Goal: Transaction & Acquisition: Purchase product/service

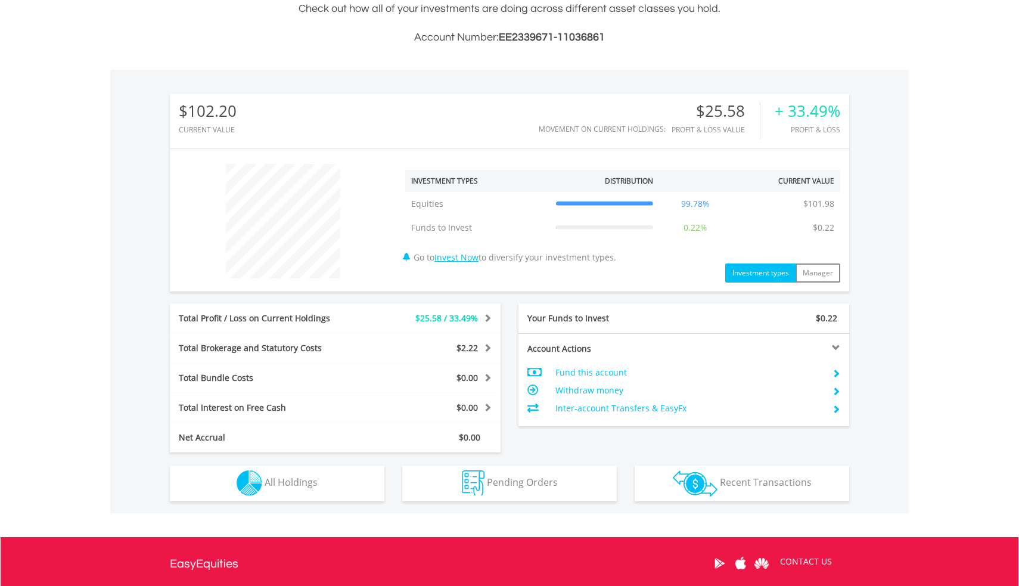
scroll to position [401, 0]
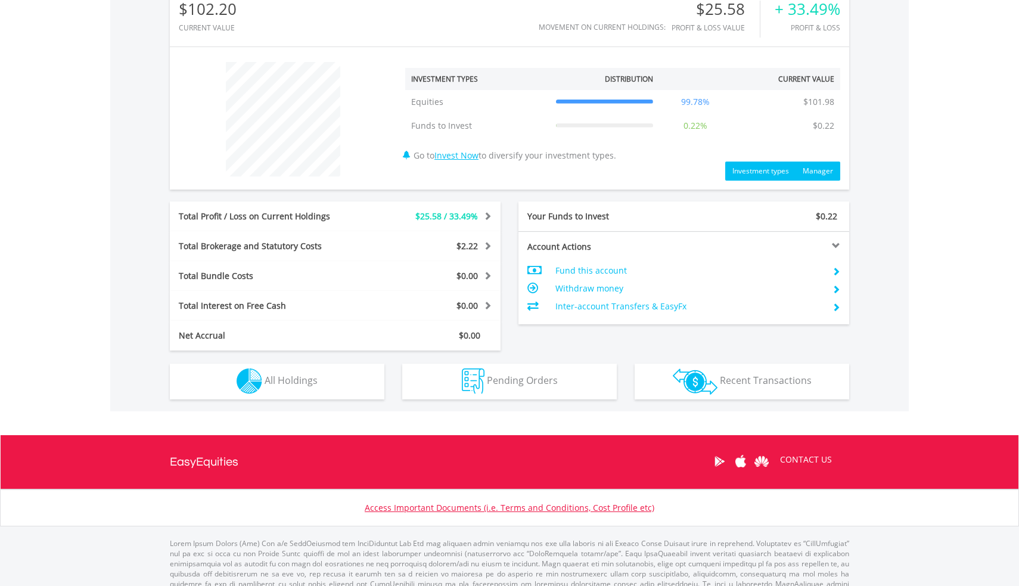
click at [816, 173] on button "Manager" at bounding box center [817, 170] width 45 height 19
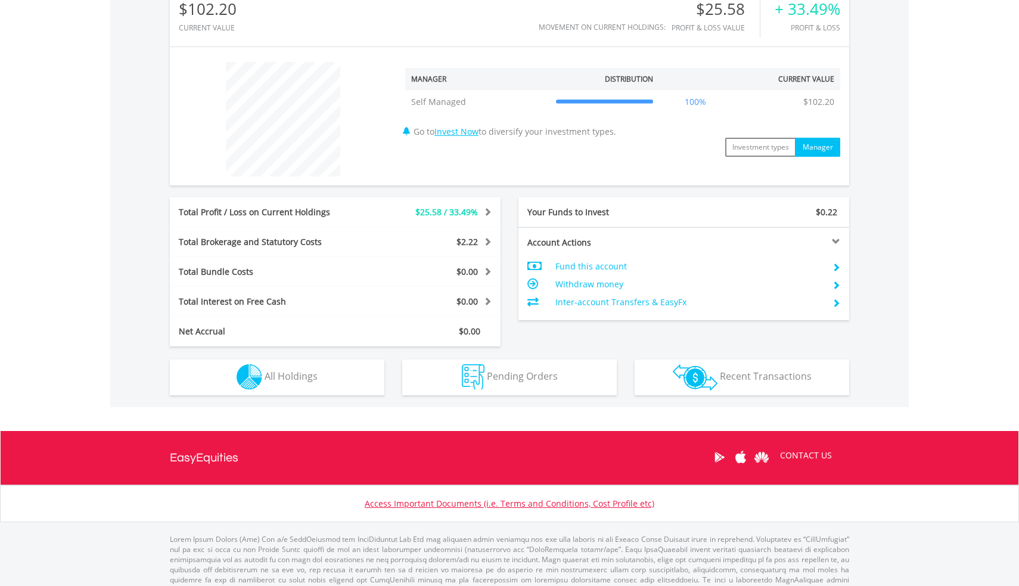
click at [478, 135] on link "Invest Now" at bounding box center [456, 131] width 44 height 11
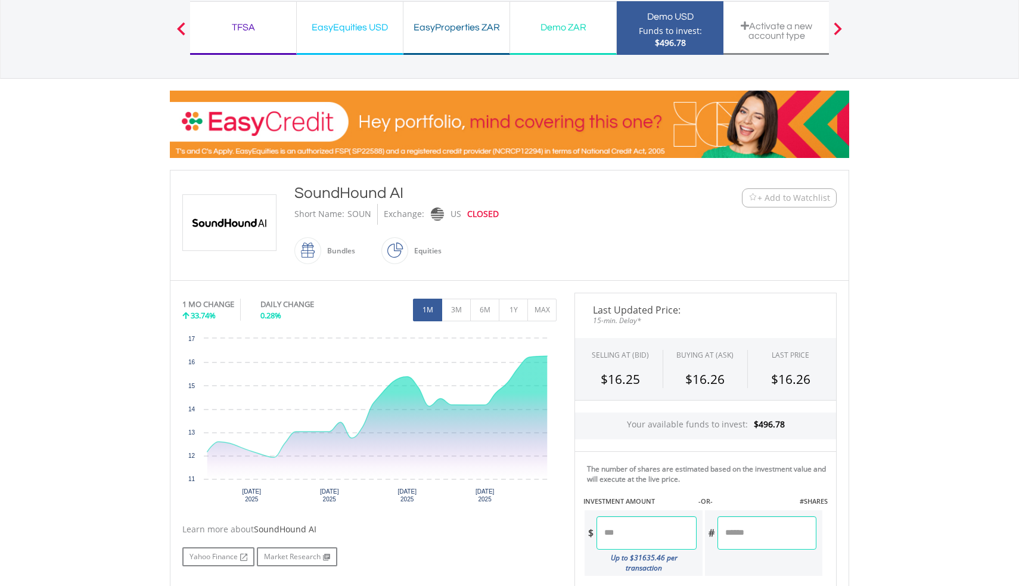
scroll to position [91, 0]
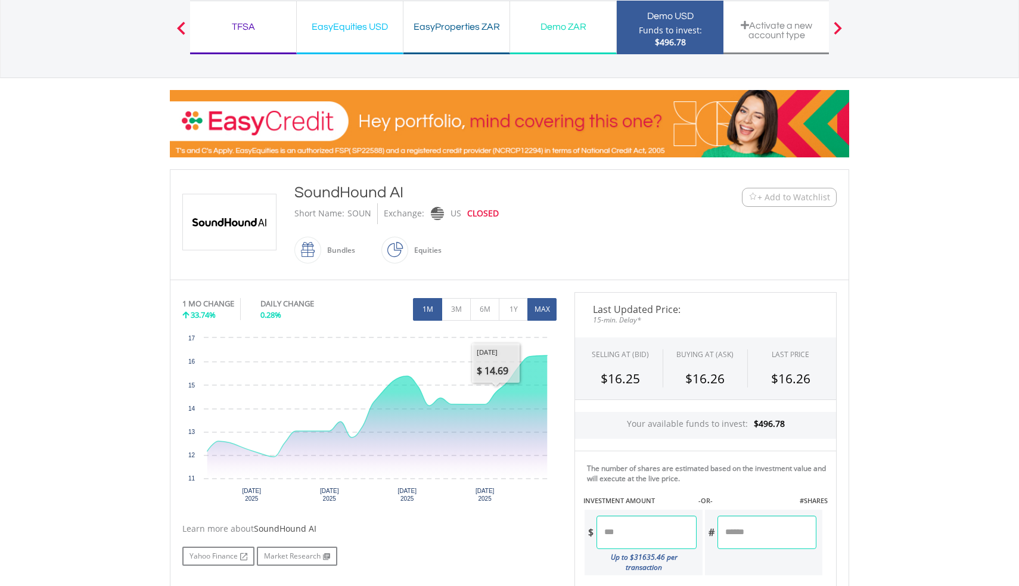
click at [539, 304] on button "MAX" at bounding box center [541, 309] width 29 height 23
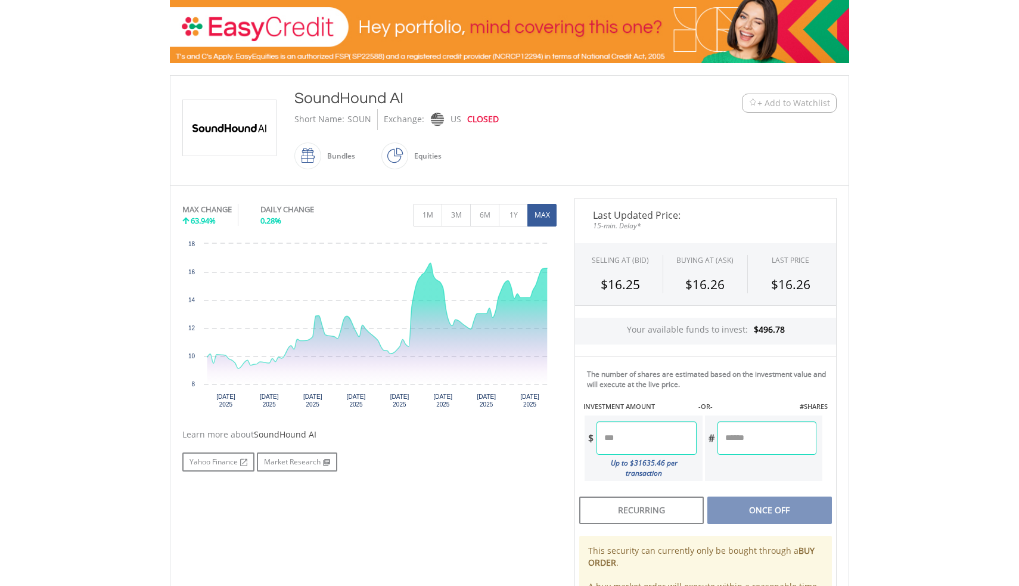
scroll to position [165, 0]
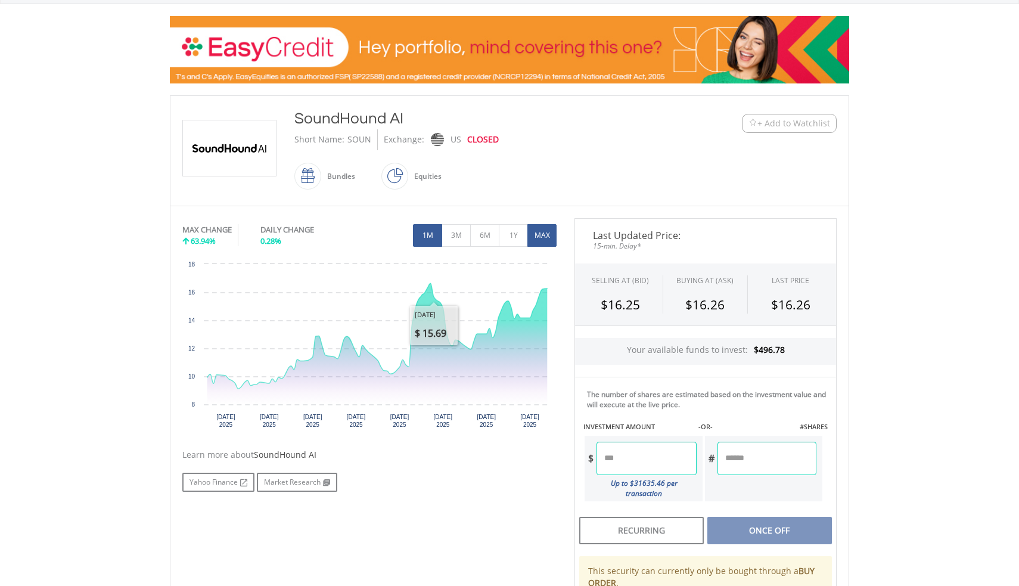
click at [430, 238] on button "1M" at bounding box center [427, 235] width 29 height 23
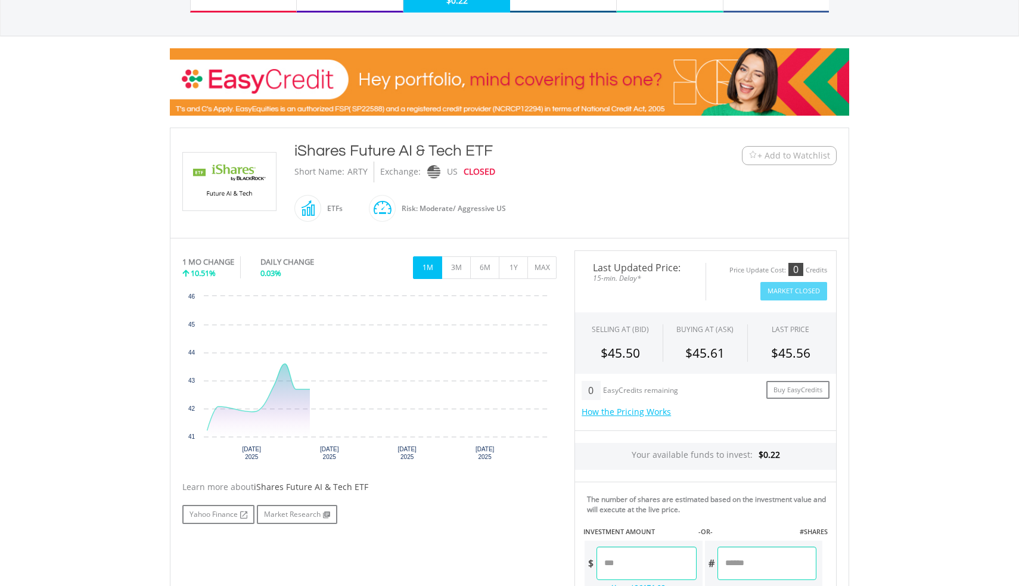
scroll to position [145, 0]
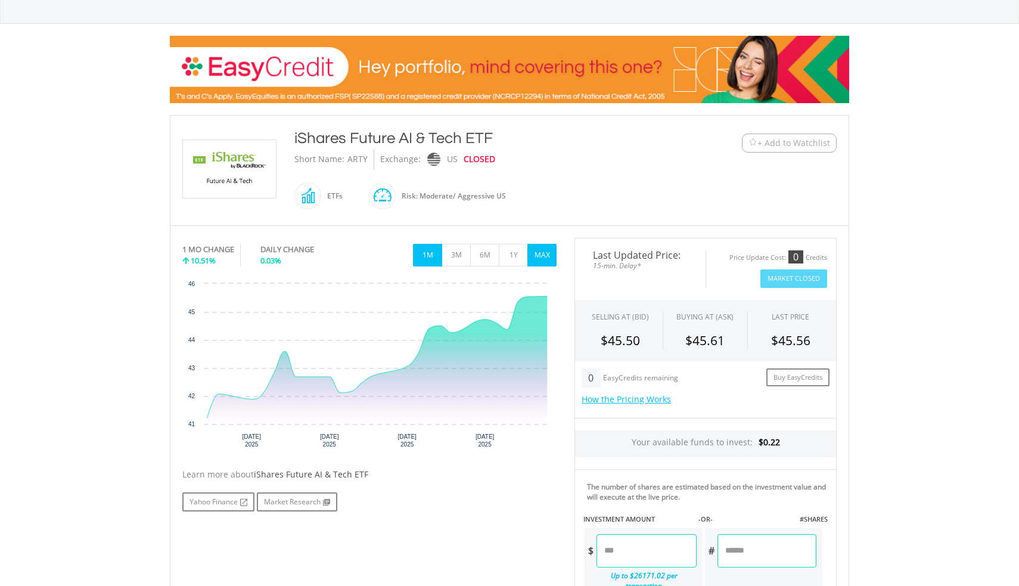
click at [544, 254] on button "MAX" at bounding box center [541, 255] width 29 height 23
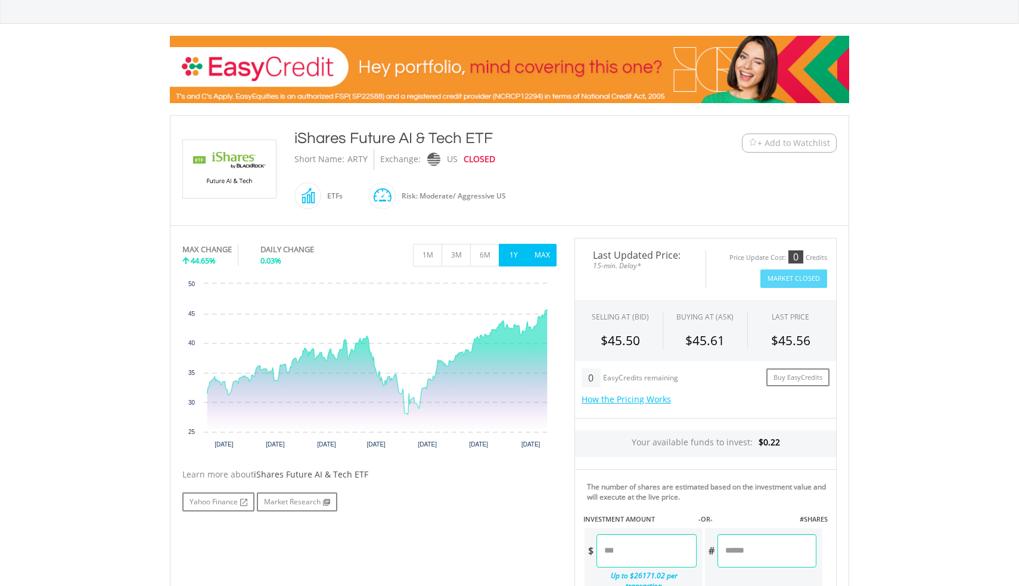
click at [516, 260] on button "1Y" at bounding box center [513, 255] width 29 height 23
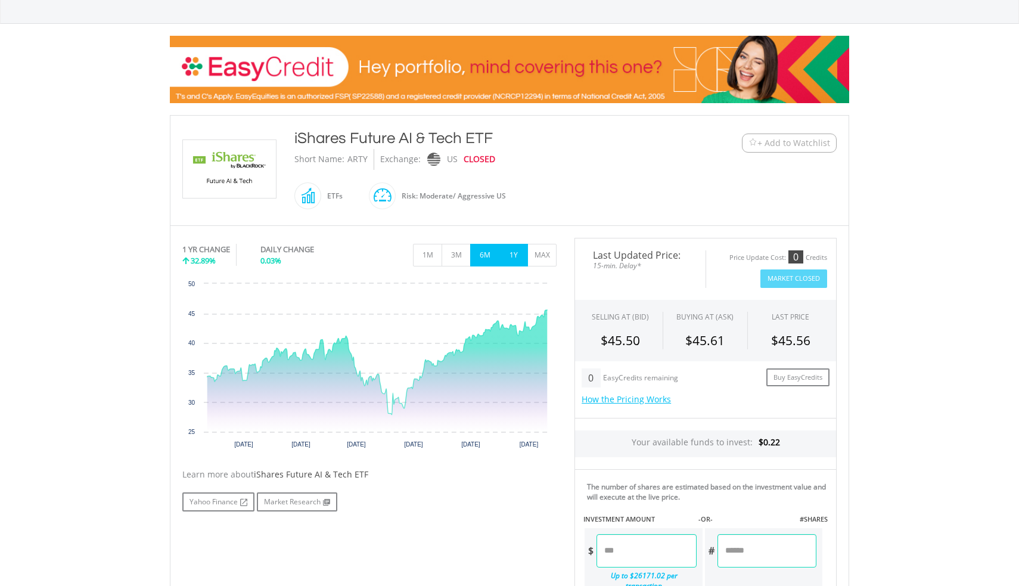
click at [486, 260] on button "6M" at bounding box center [484, 255] width 29 height 23
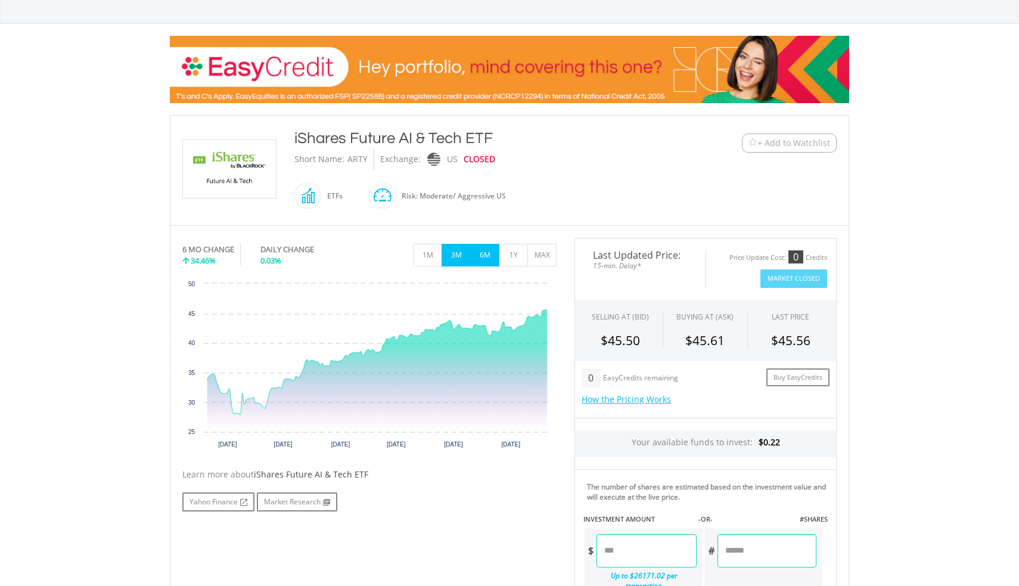
click at [448, 256] on button "3M" at bounding box center [455, 255] width 29 height 23
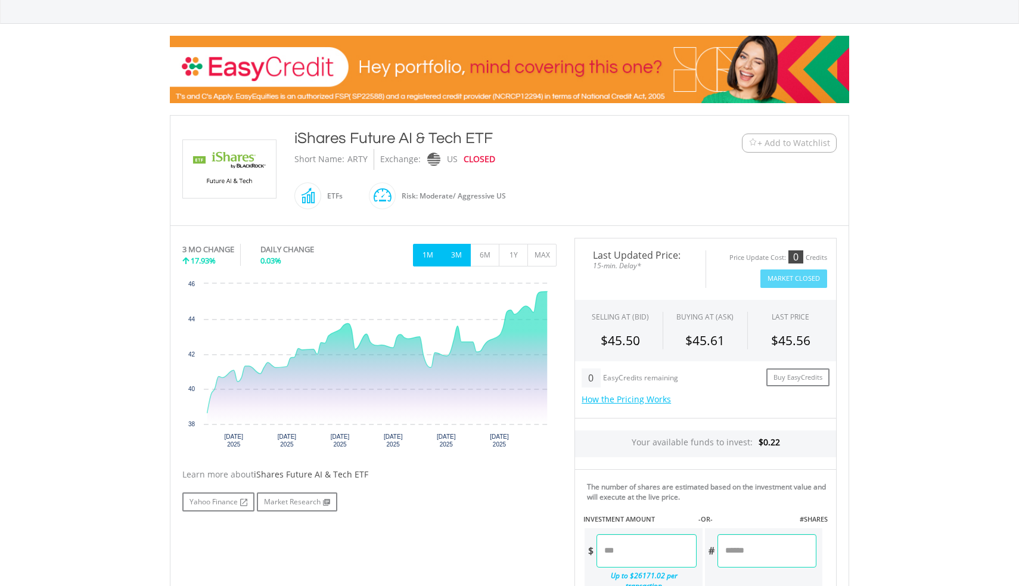
click at [428, 253] on button "1M" at bounding box center [427, 255] width 29 height 23
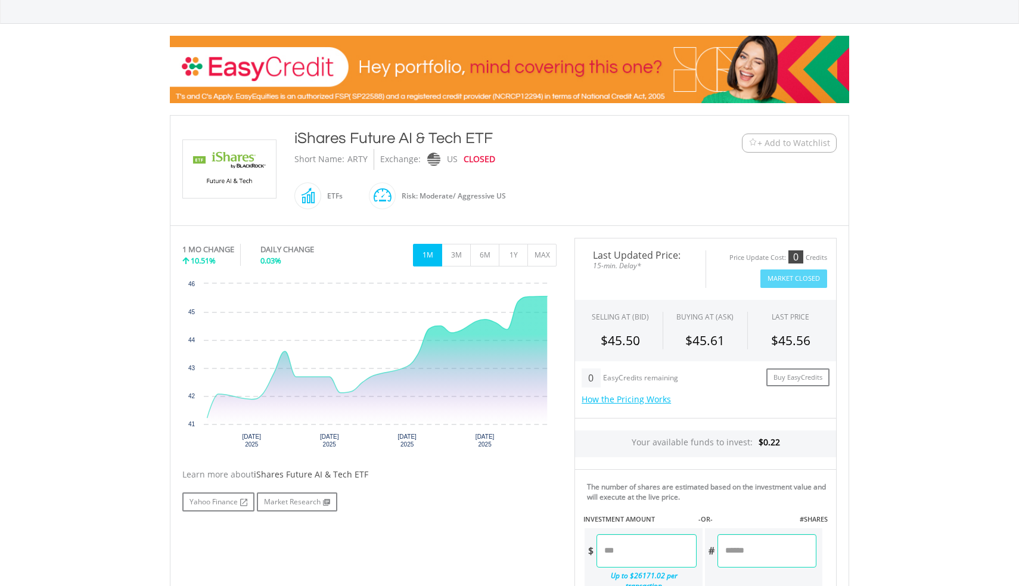
click at [760, 140] on span "+ Add to Watchlist" at bounding box center [793, 143] width 73 height 12
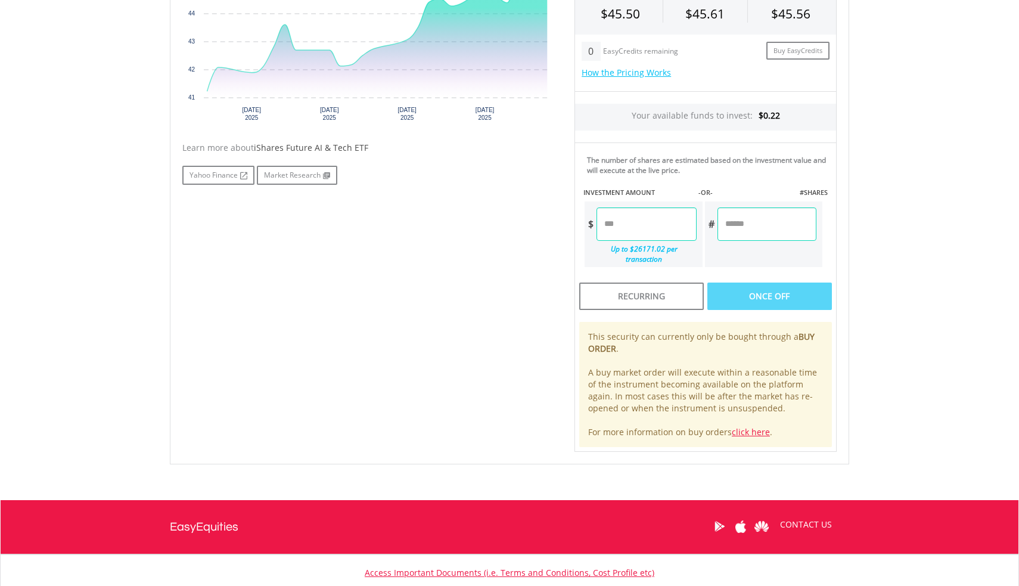
scroll to position [407, 0]
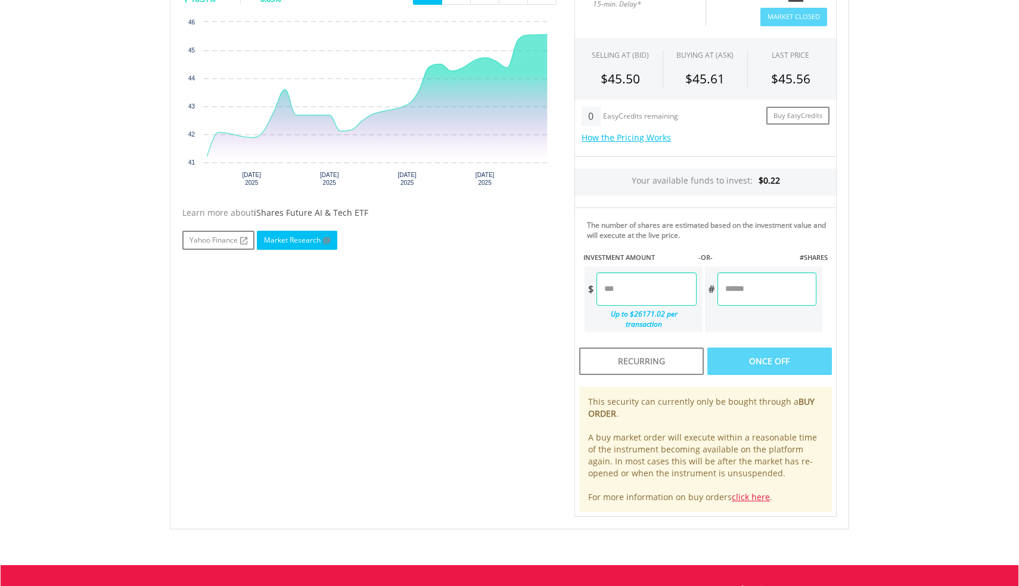
click at [321, 246] on link "Market Research" at bounding box center [297, 240] width 80 height 19
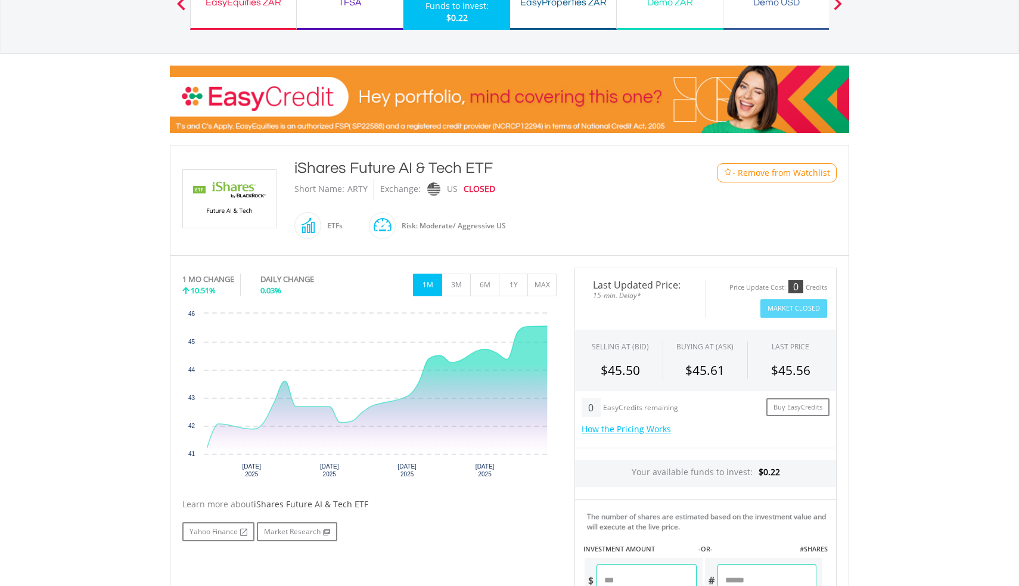
scroll to position [91, 0]
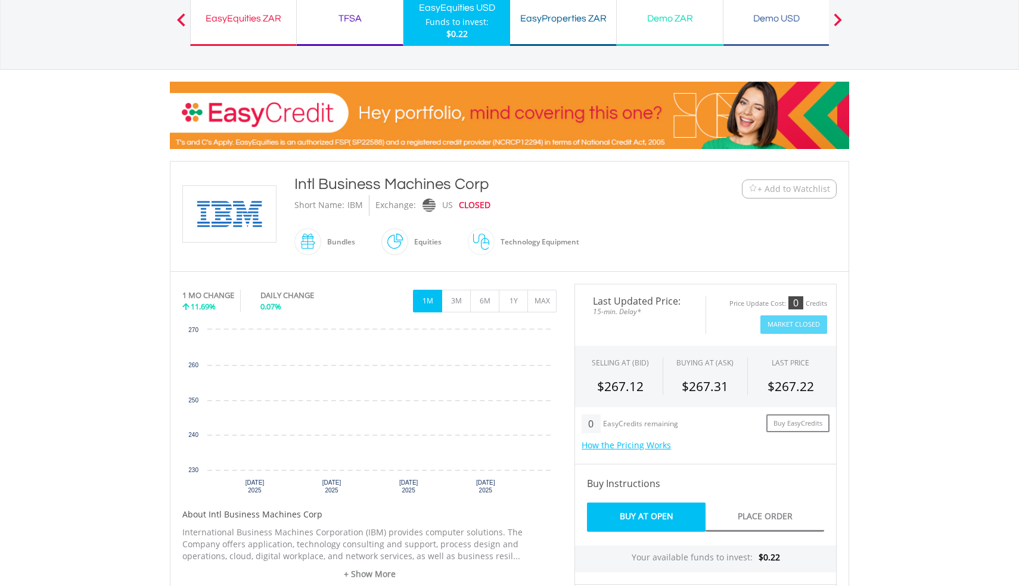
scroll to position [105, 0]
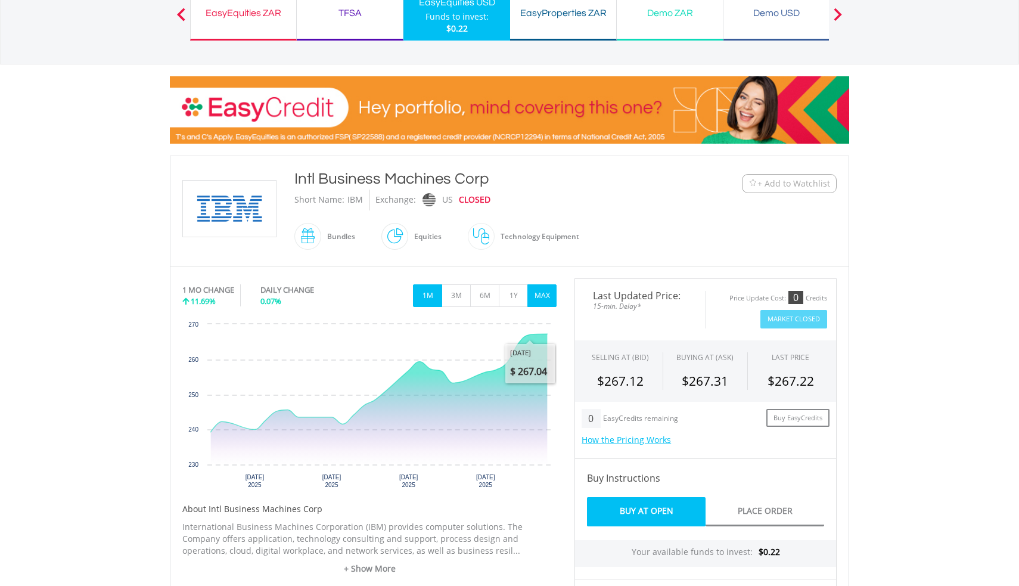
click at [551, 295] on button "MAX" at bounding box center [541, 295] width 29 height 23
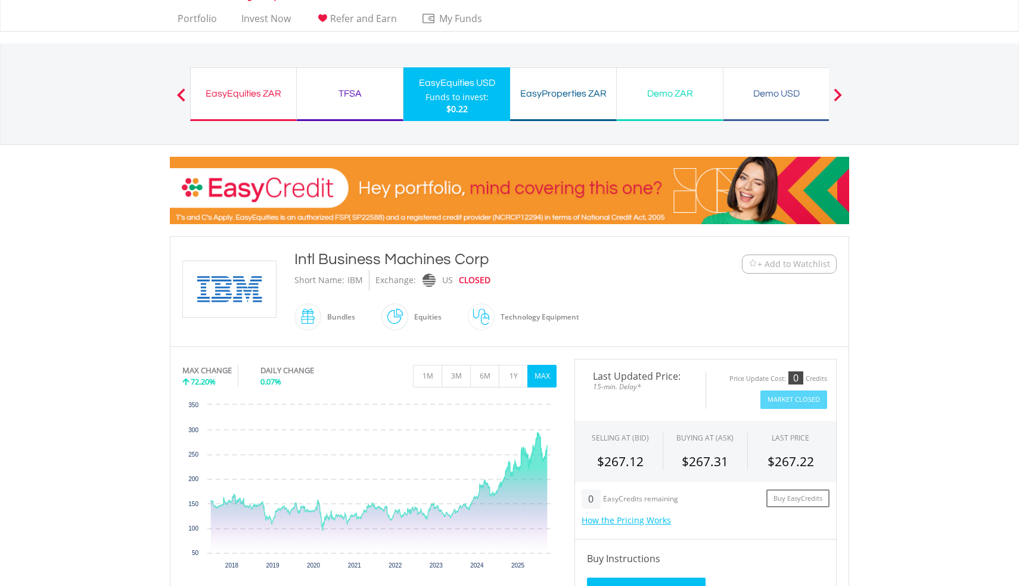
scroll to position [12, 0]
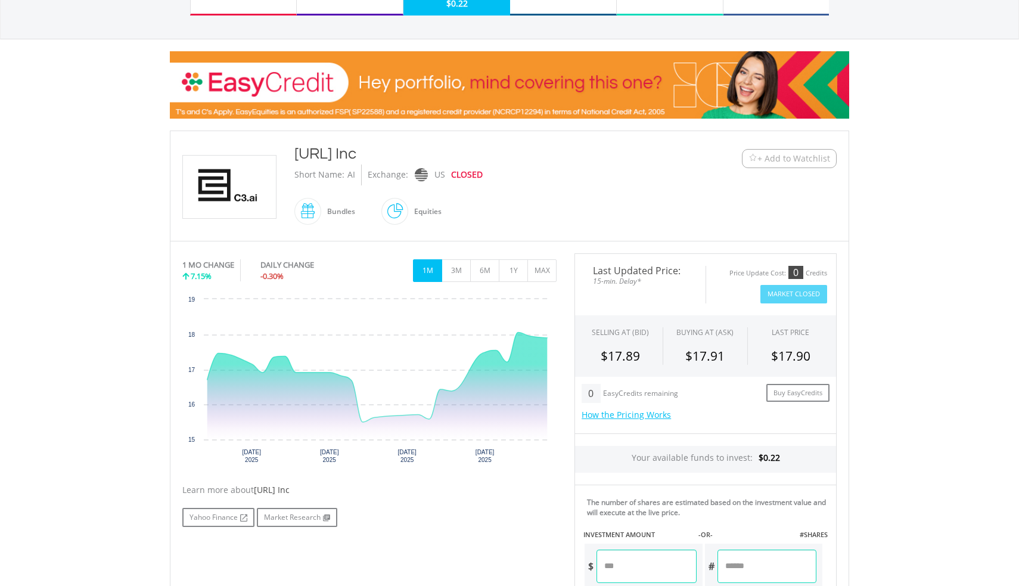
scroll to position [131, 0]
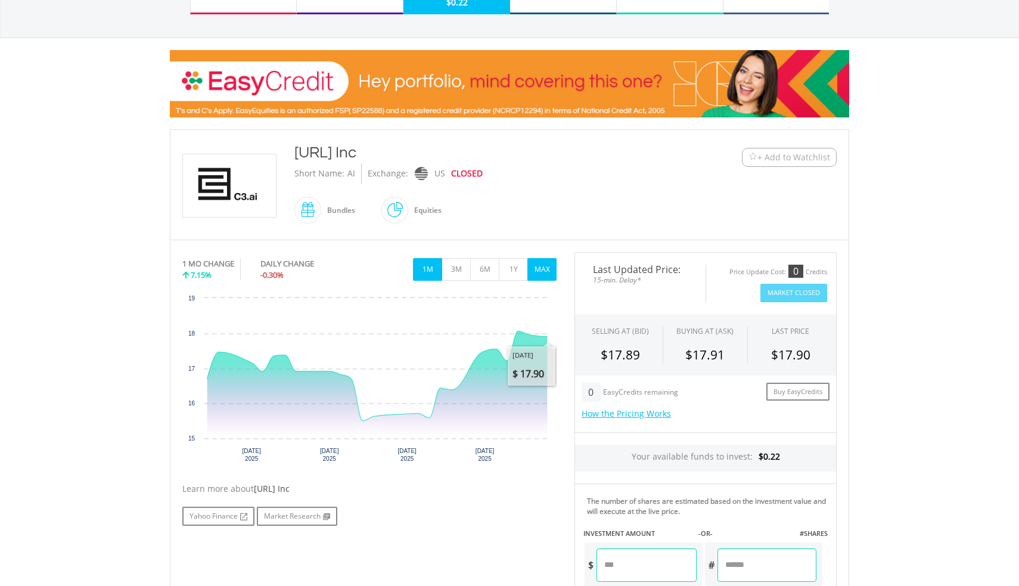
click at [552, 275] on button "MAX" at bounding box center [541, 269] width 29 height 23
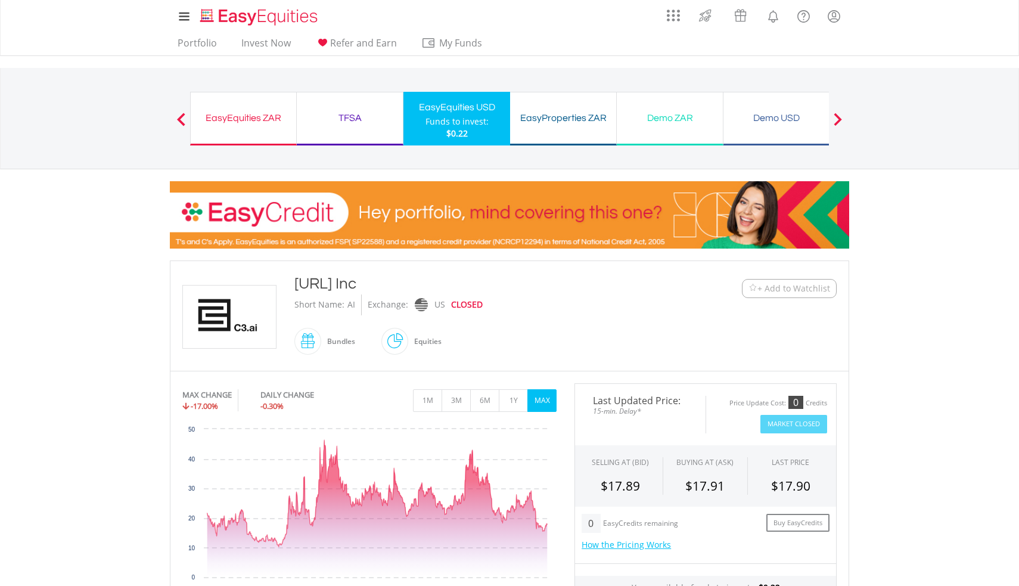
scroll to position [0, 0]
